Goal: Register for event/course

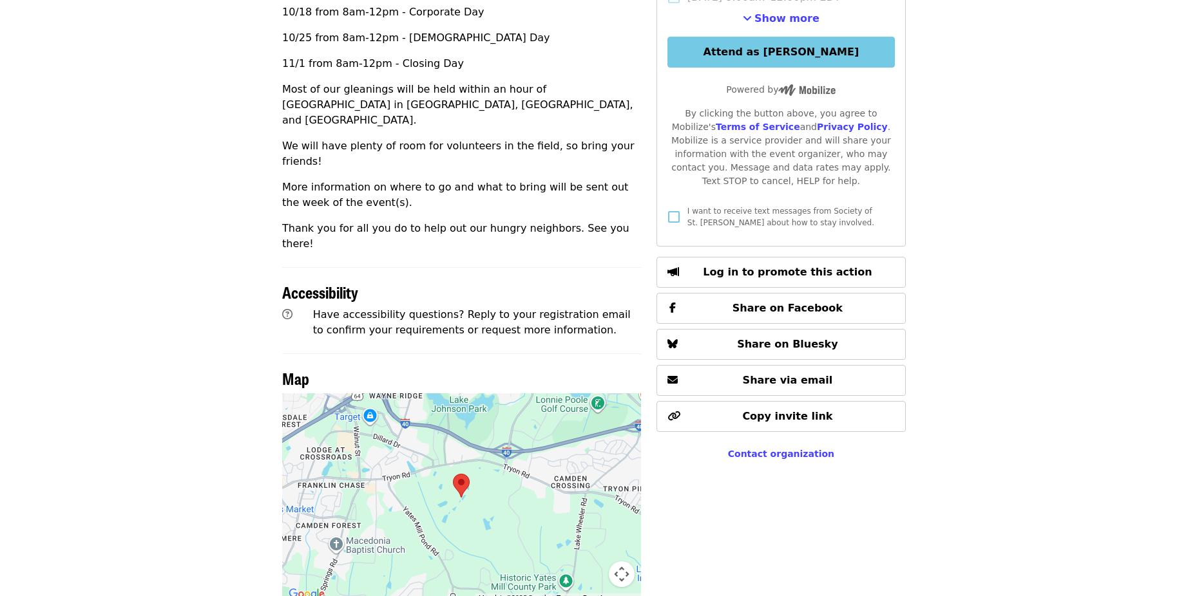
scroll to position [594, 0]
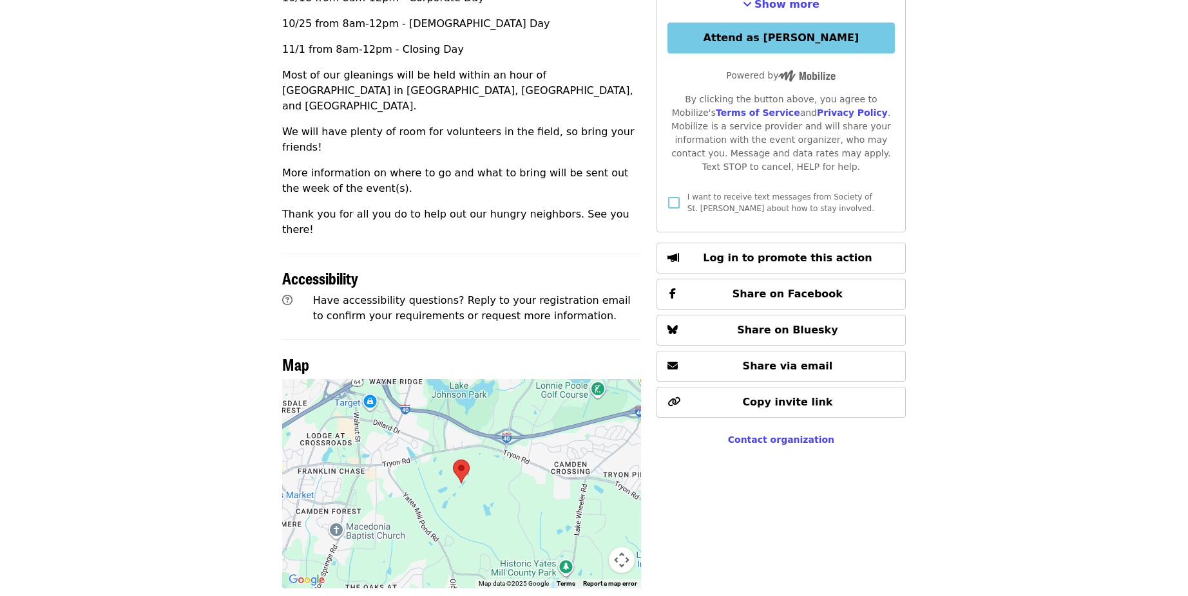
click at [502, 450] on div at bounding box center [461, 483] width 359 height 209
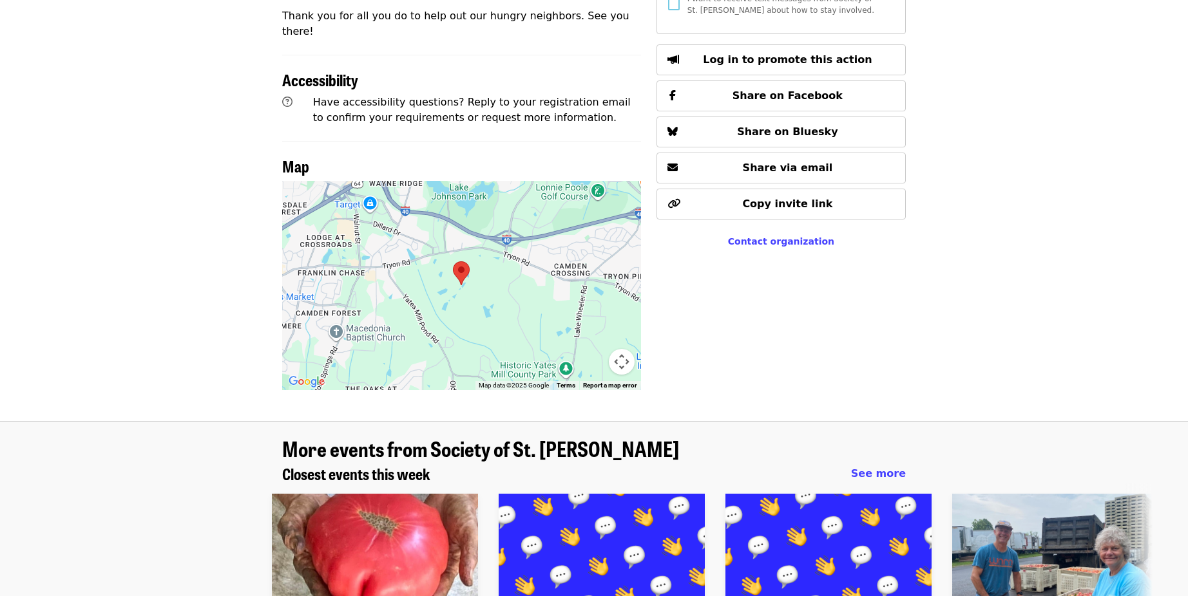
scroll to position [862, 0]
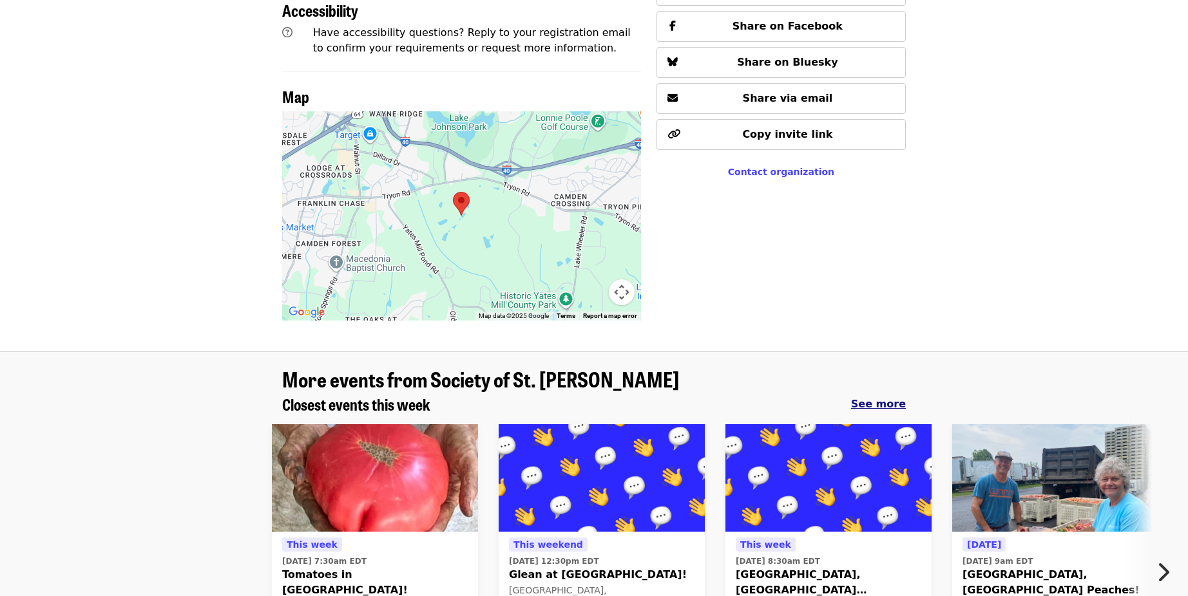
click at [873, 398] on span "See more" at bounding box center [878, 404] width 55 height 12
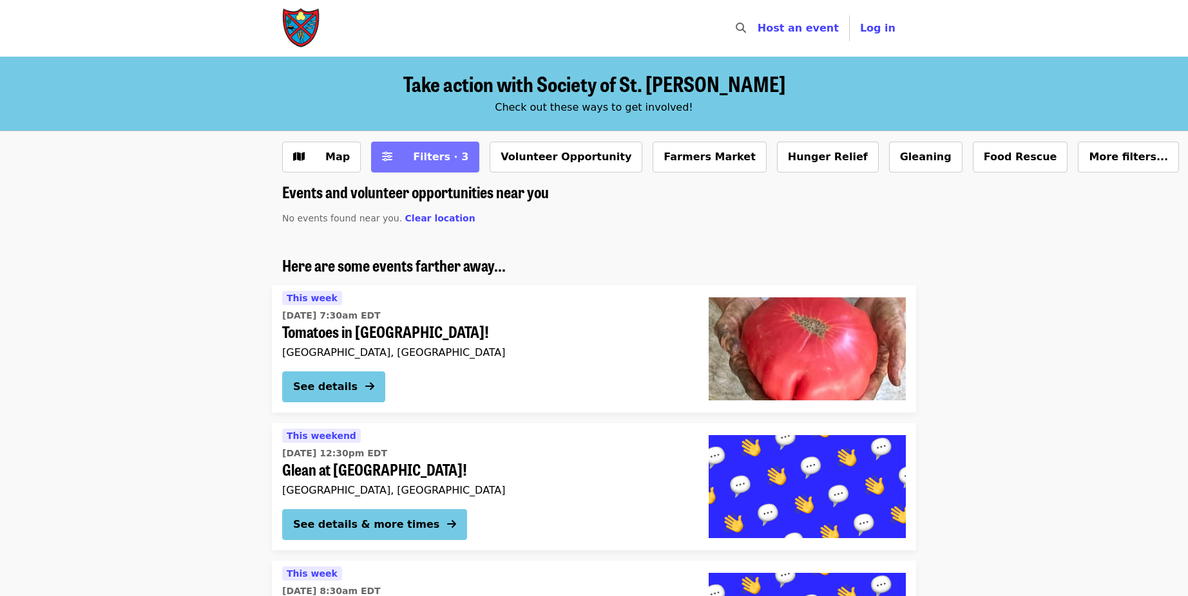
click at [429, 156] on span "Filters · 3" at bounding box center [440, 157] width 55 height 12
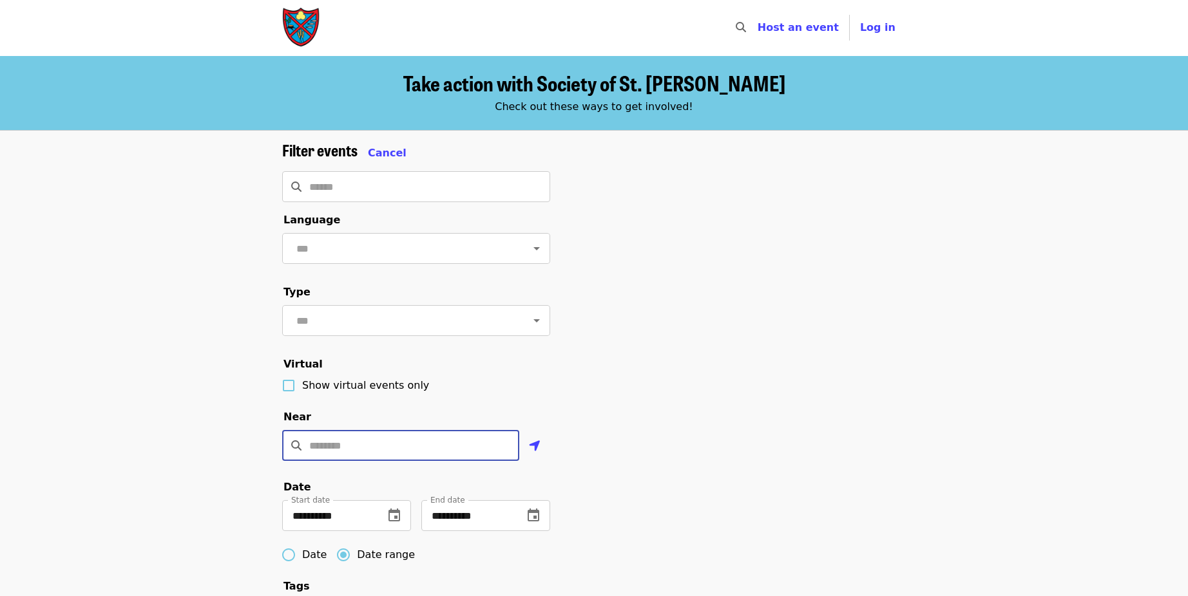
scroll to position [4, 0]
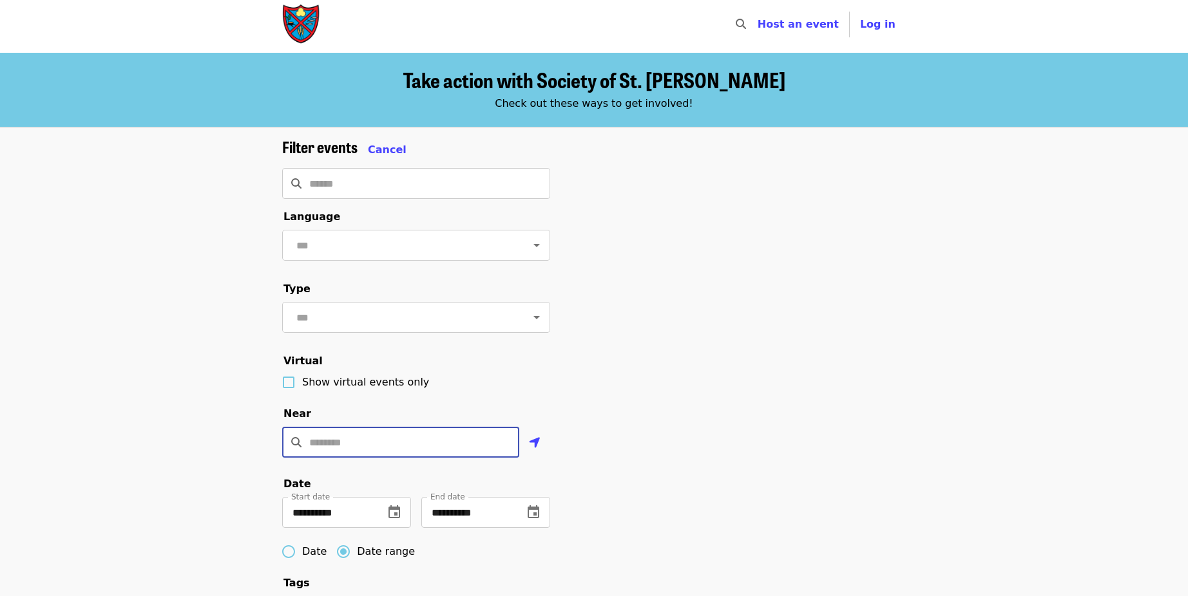
click at [367, 442] on input "Location" at bounding box center [414, 442] width 210 height 31
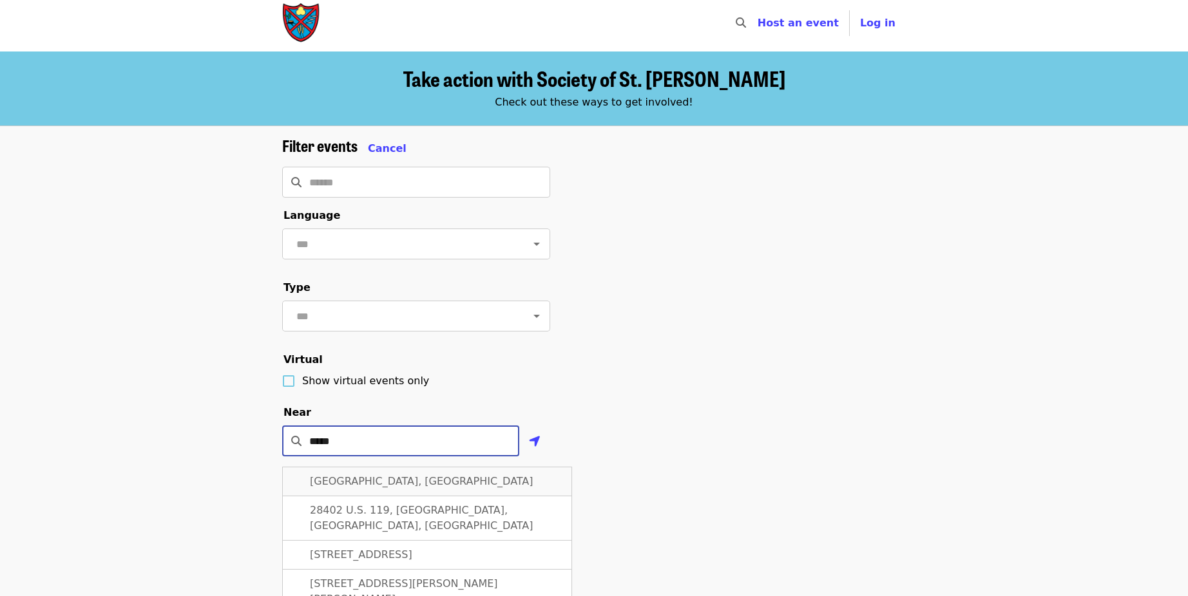
click at [364, 484] on span "[GEOGRAPHIC_DATA], [GEOGRAPHIC_DATA]" at bounding box center [421, 481] width 223 height 12
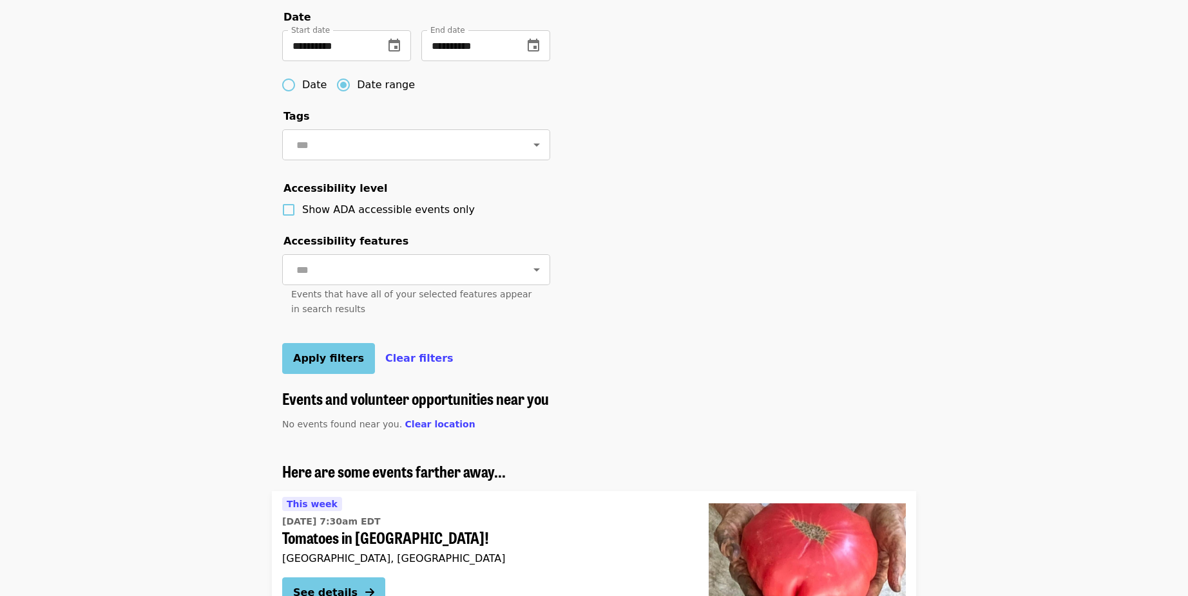
scroll to position [529, 0]
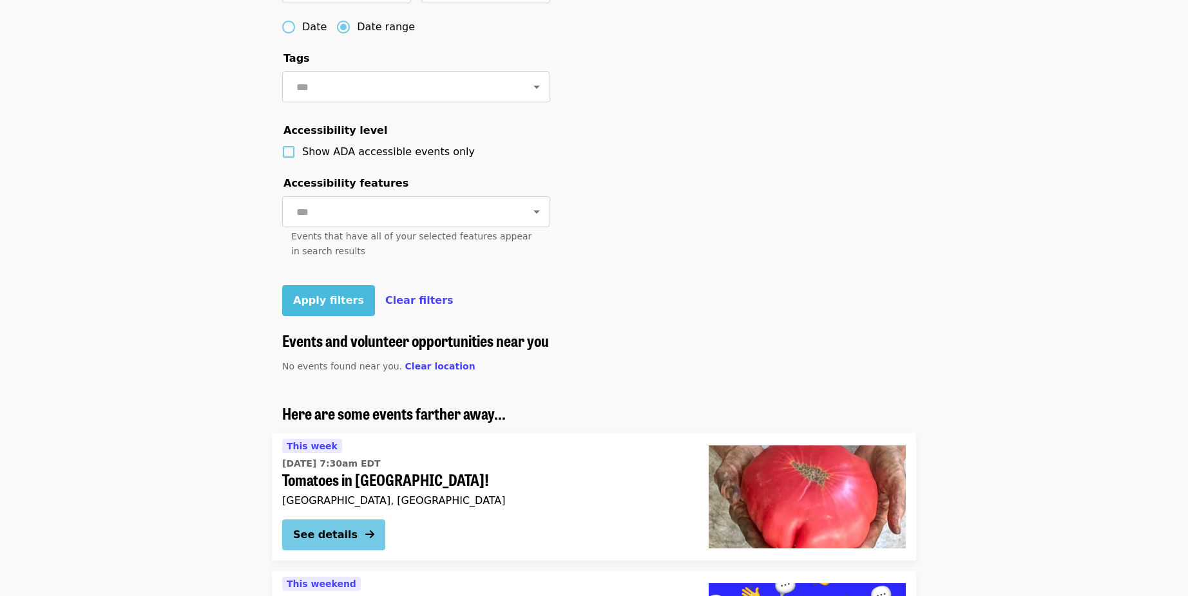
type input "**********"
click at [324, 290] on button "Apply filters" at bounding box center [328, 300] width 93 height 31
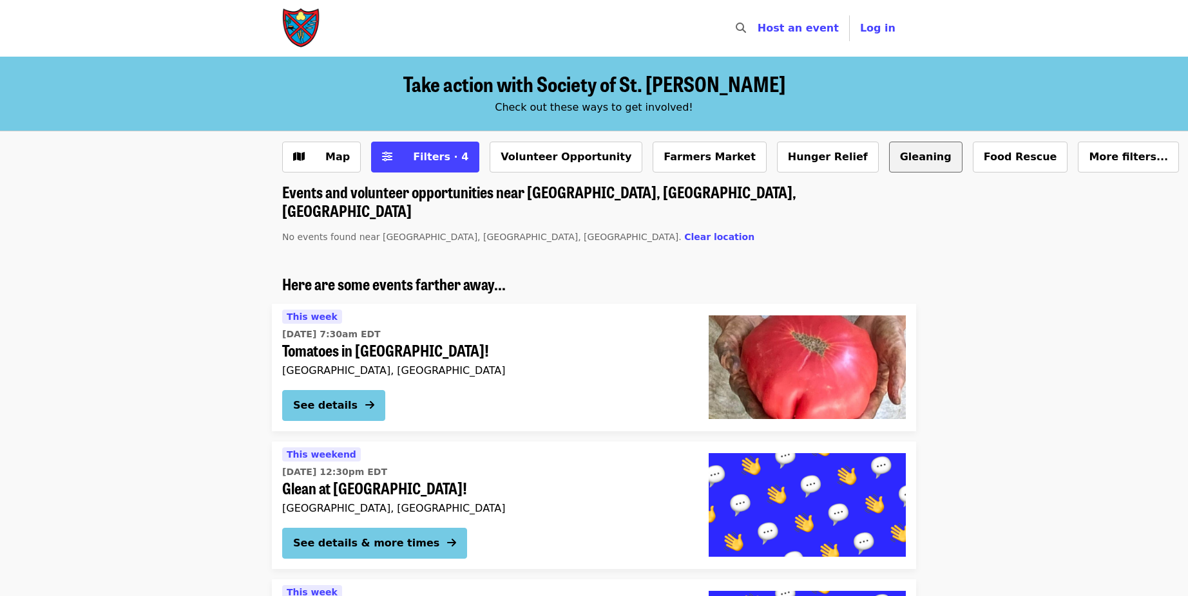
click at [889, 151] on button "Gleaning" at bounding box center [925, 157] width 73 height 31
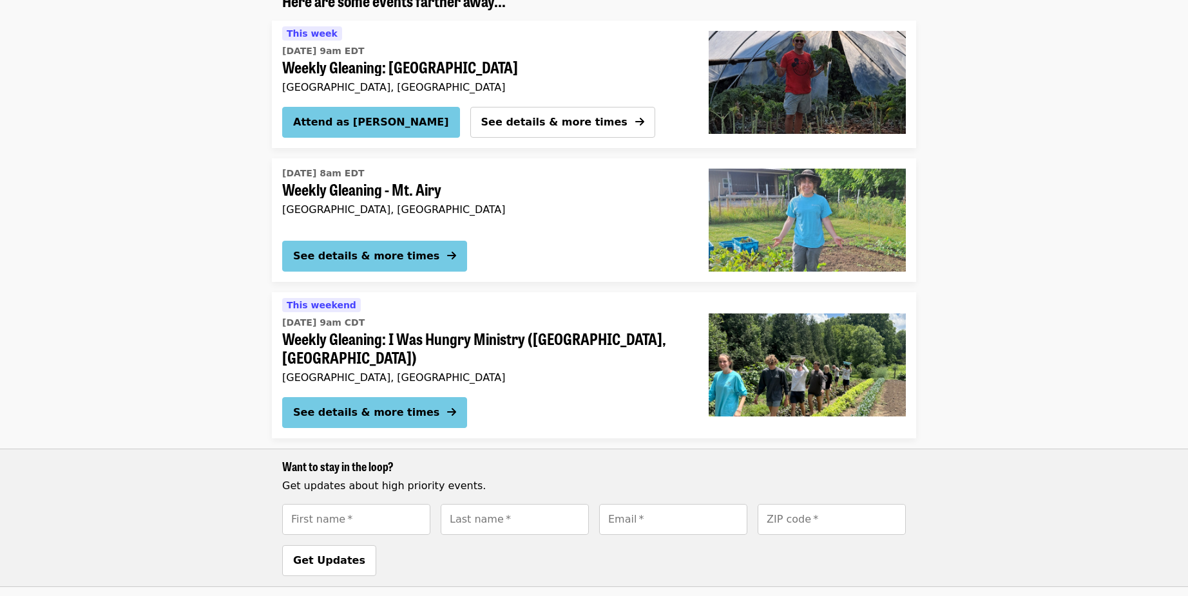
scroll to position [337, 0]
